Goal: Find specific page/section: Find specific page/section

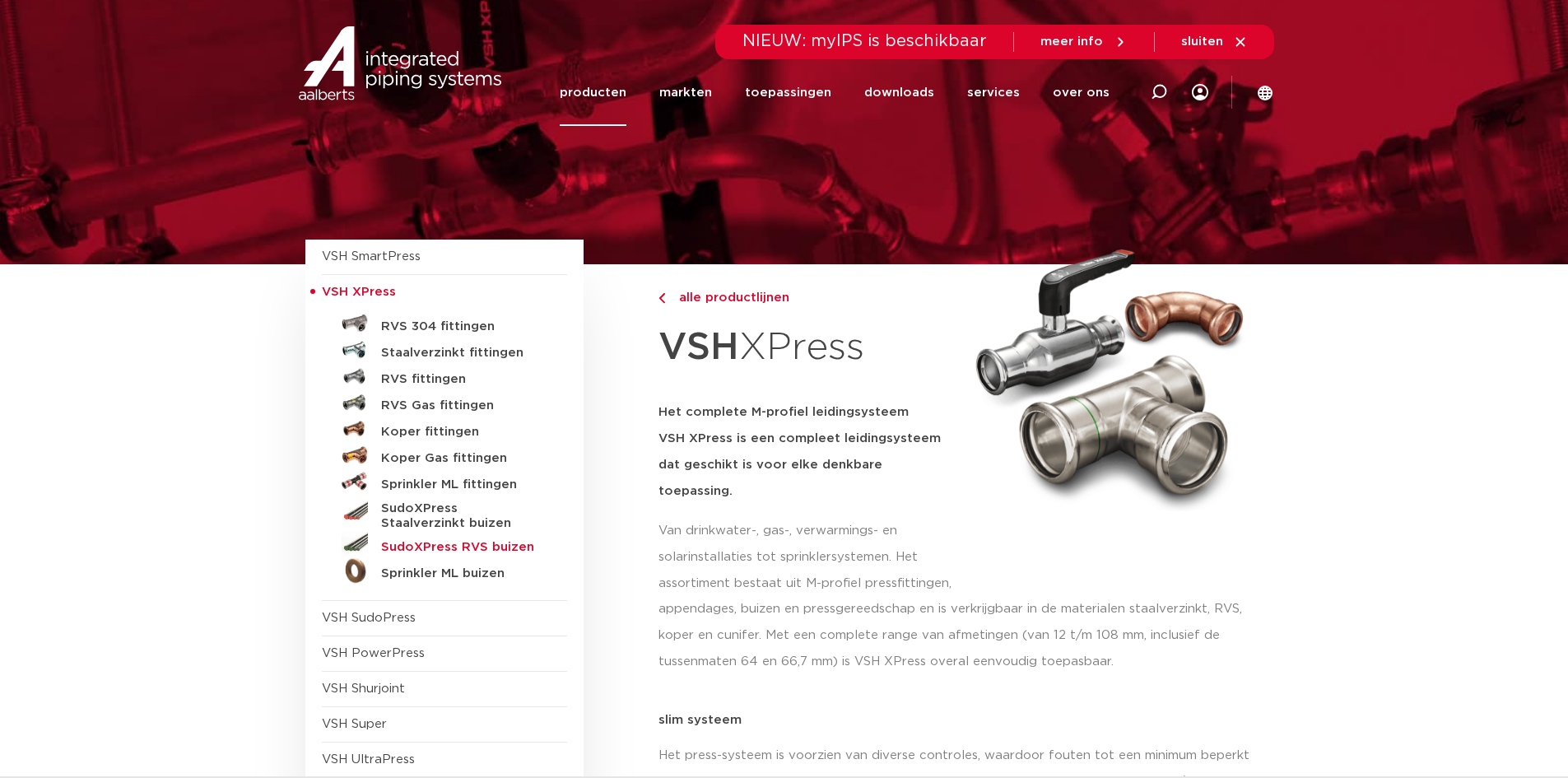
click at [444, 546] on h5 "SudoXPress RVS buizen" at bounding box center [462, 547] width 163 height 14
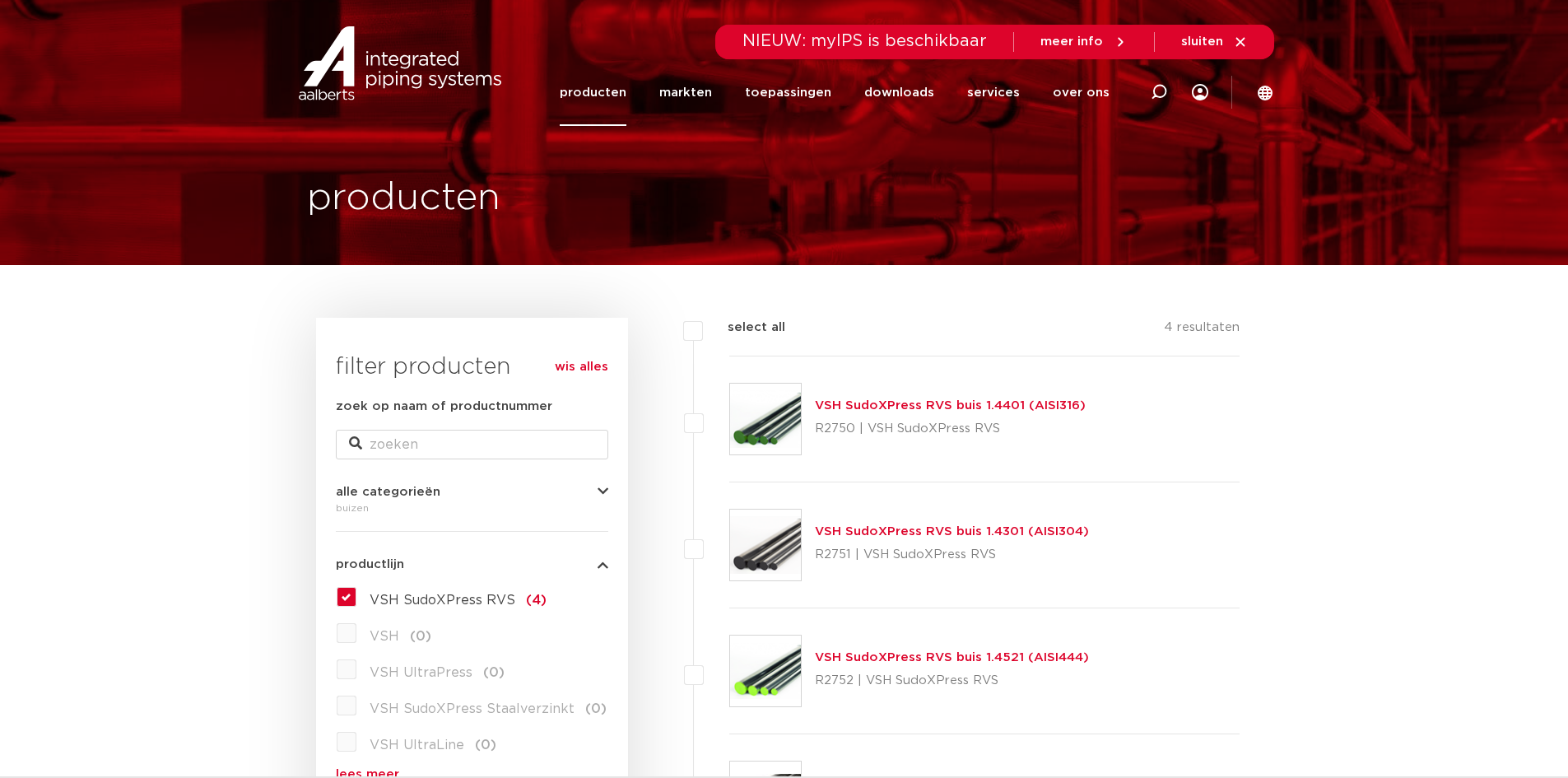
click at [965, 402] on link "VSH SudoXPress RVS buis 1.4401 (AISI316)" at bounding box center [950, 405] width 270 height 13
